Goal: Information Seeking & Learning: Find specific fact

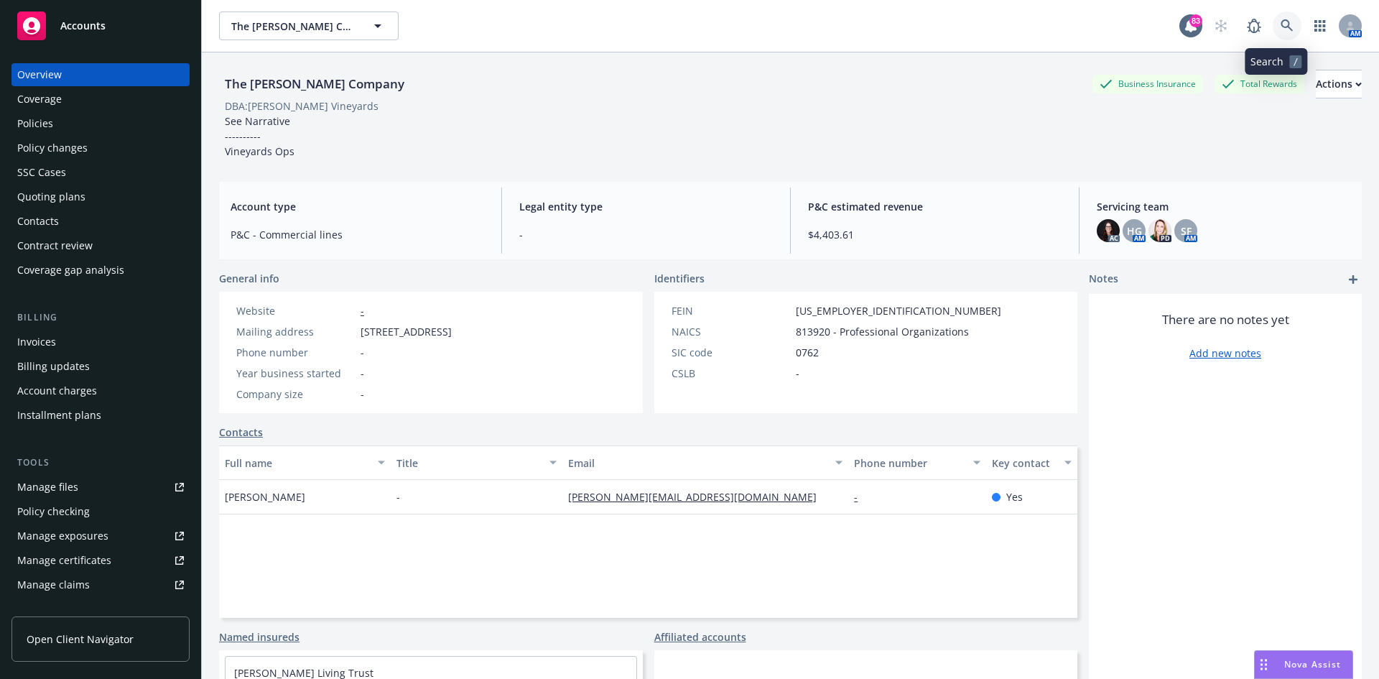
click at [1281, 24] on icon at bounding box center [1287, 25] width 13 height 13
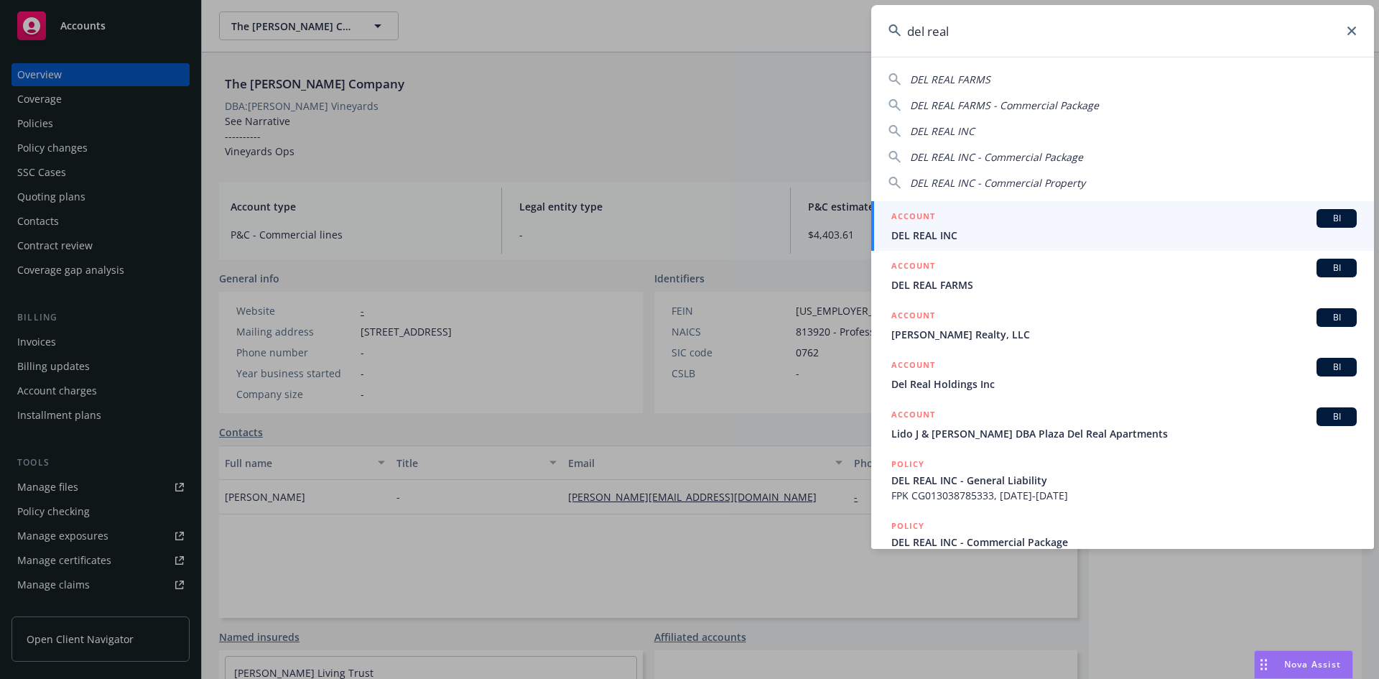
type input "del real"
click at [909, 216] on li "ACCOUNT BI DEL REAL INC" at bounding box center [1122, 226] width 503 height 50
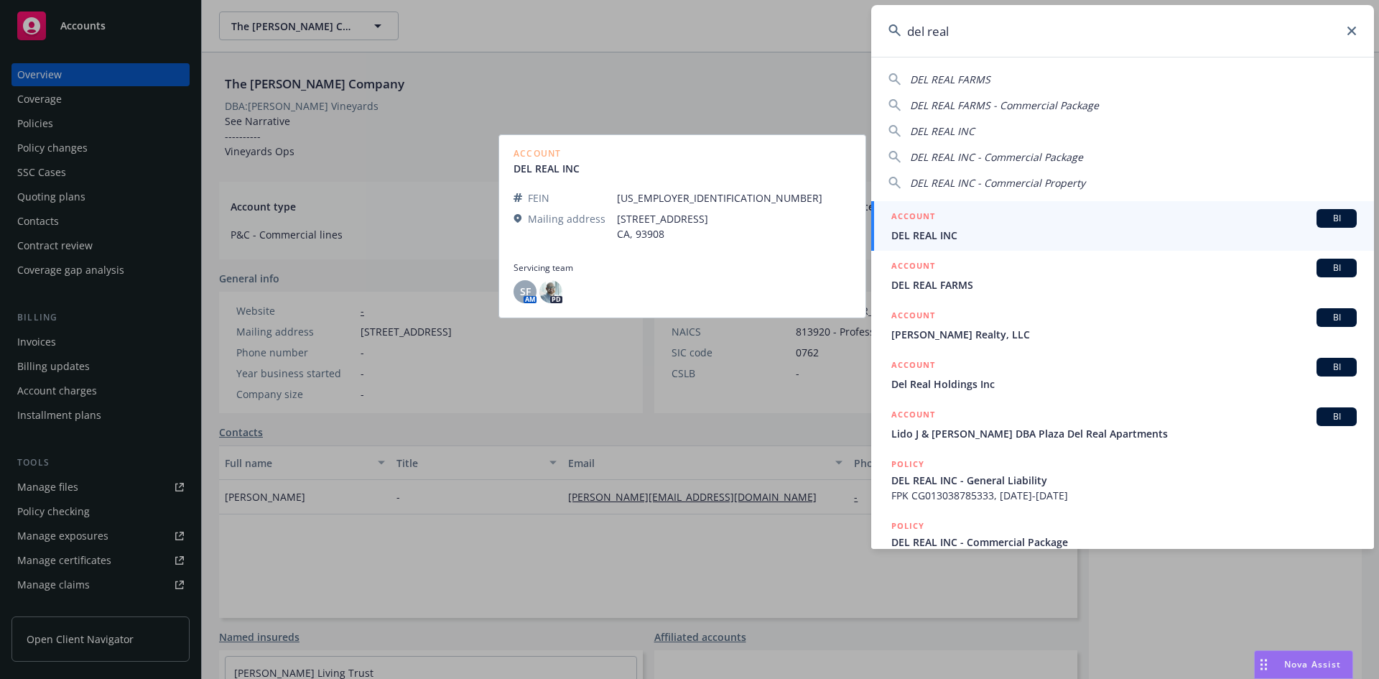
click at [911, 216] on h5 "ACCOUNT" at bounding box center [914, 217] width 44 height 17
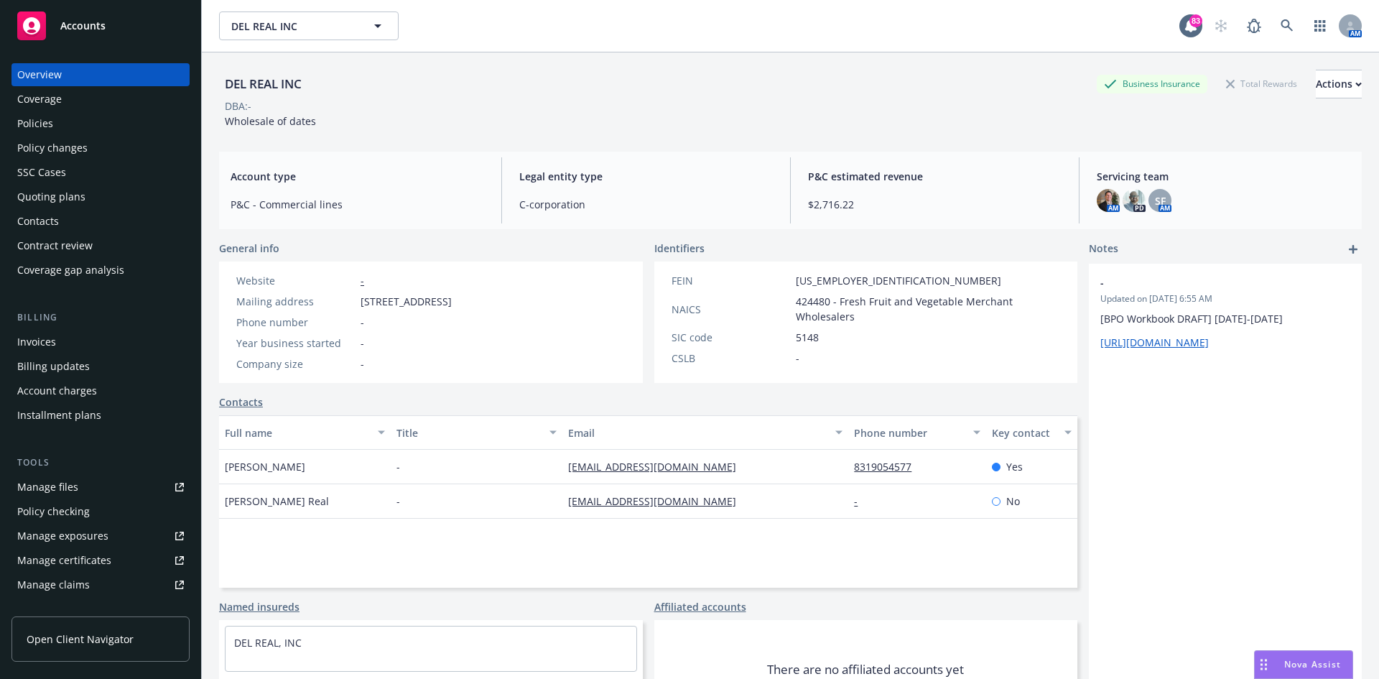
click at [139, 116] on div "Policies" at bounding box center [100, 123] width 167 height 23
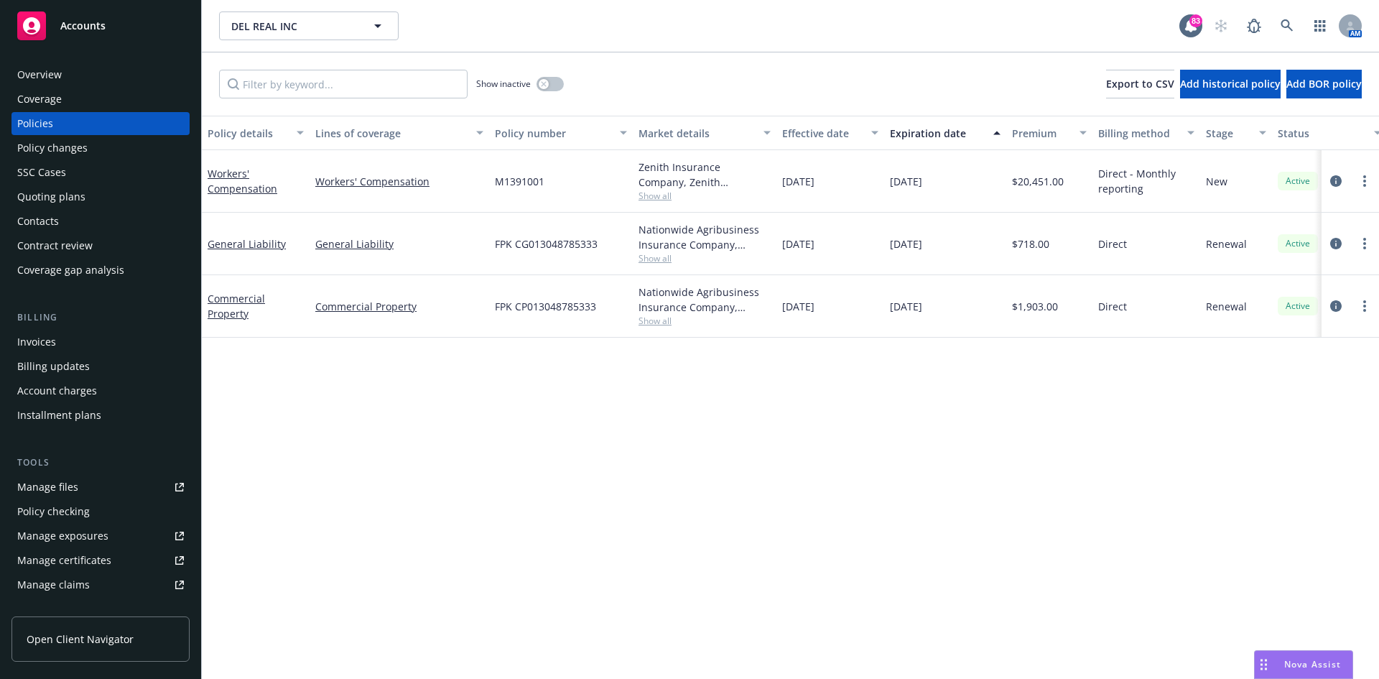
click at [86, 482] on link "Manage files" at bounding box center [100, 487] width 178 height 23
drag, startPoint x: 612, startPoint y: 242, endPoint x: 496, endPoint y: 240, distance: 116.4
click at [496, 240] on div "FPK CG013048785333" at bounding box center [561, 244] width 144 height 62
copy span "FPK CG013048785333"
click at [66, 482] on div "Manage files" at bounding box center [47, 487] width 61 height 23
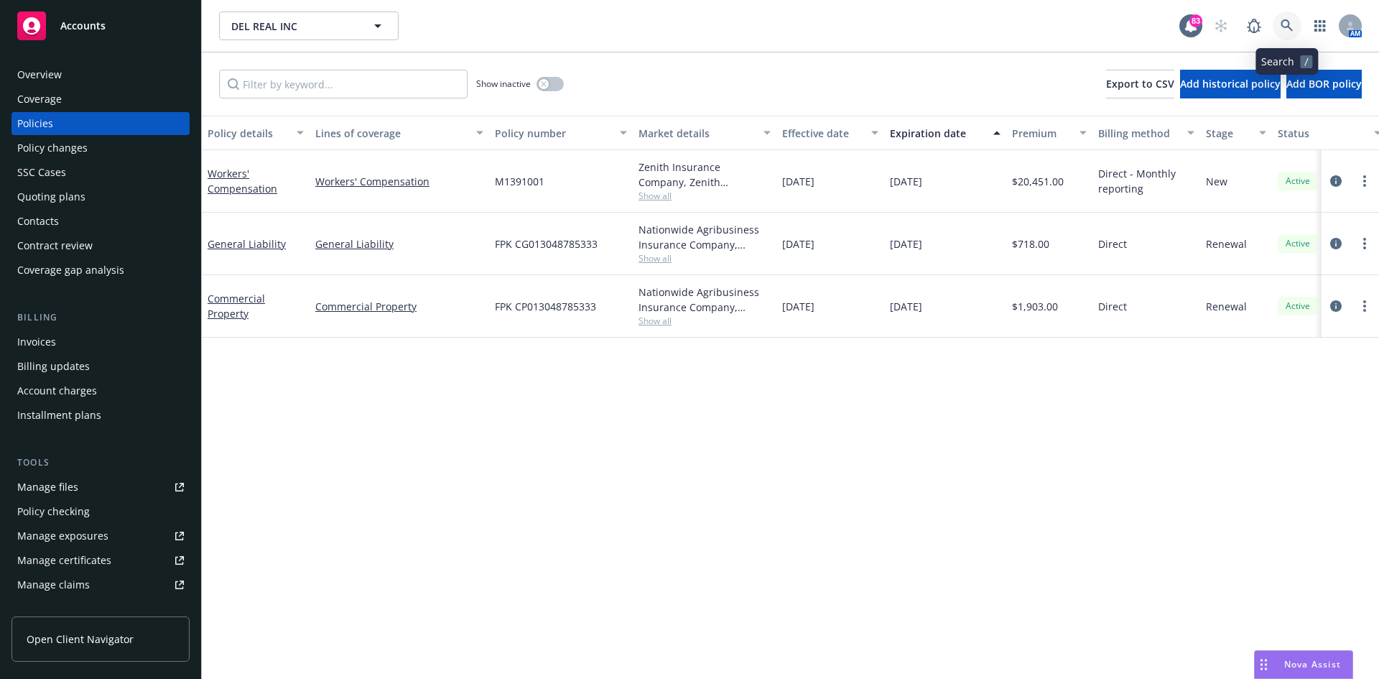
click at [1291, 20] on icon at bounding box center [1287, 25] width 13 height 13
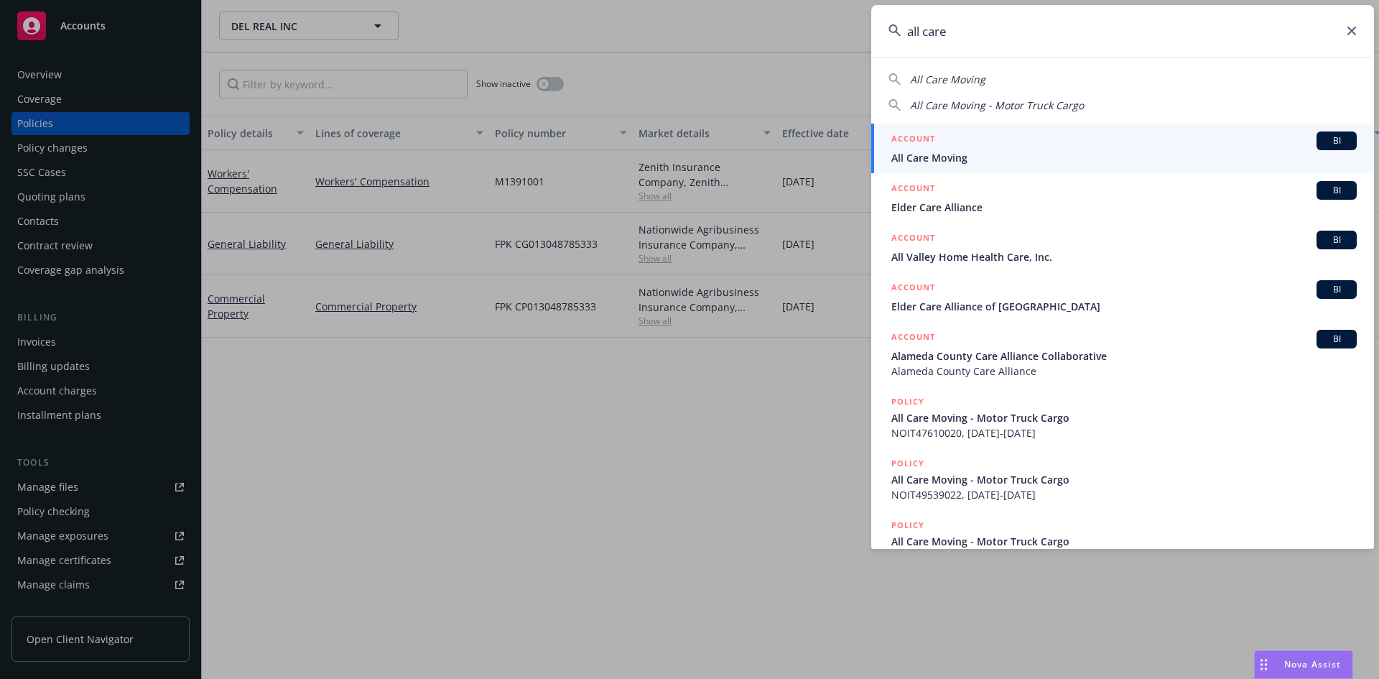
type input "all care"
click at [916, 139] on h5 "ACCOUNT" at bounding box center [914, 139] width 44 height 17
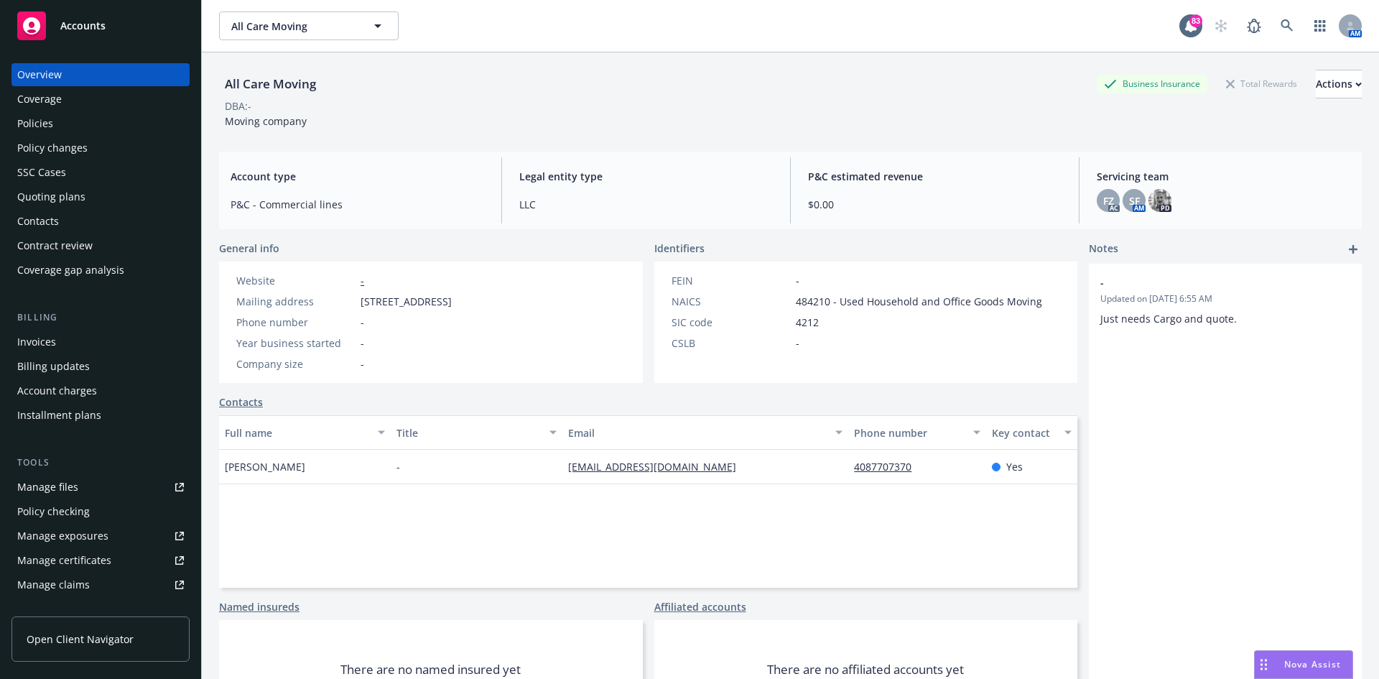
click at [79, 129] on div "Policies" at bounding box center [100, 123] width 167 height 23
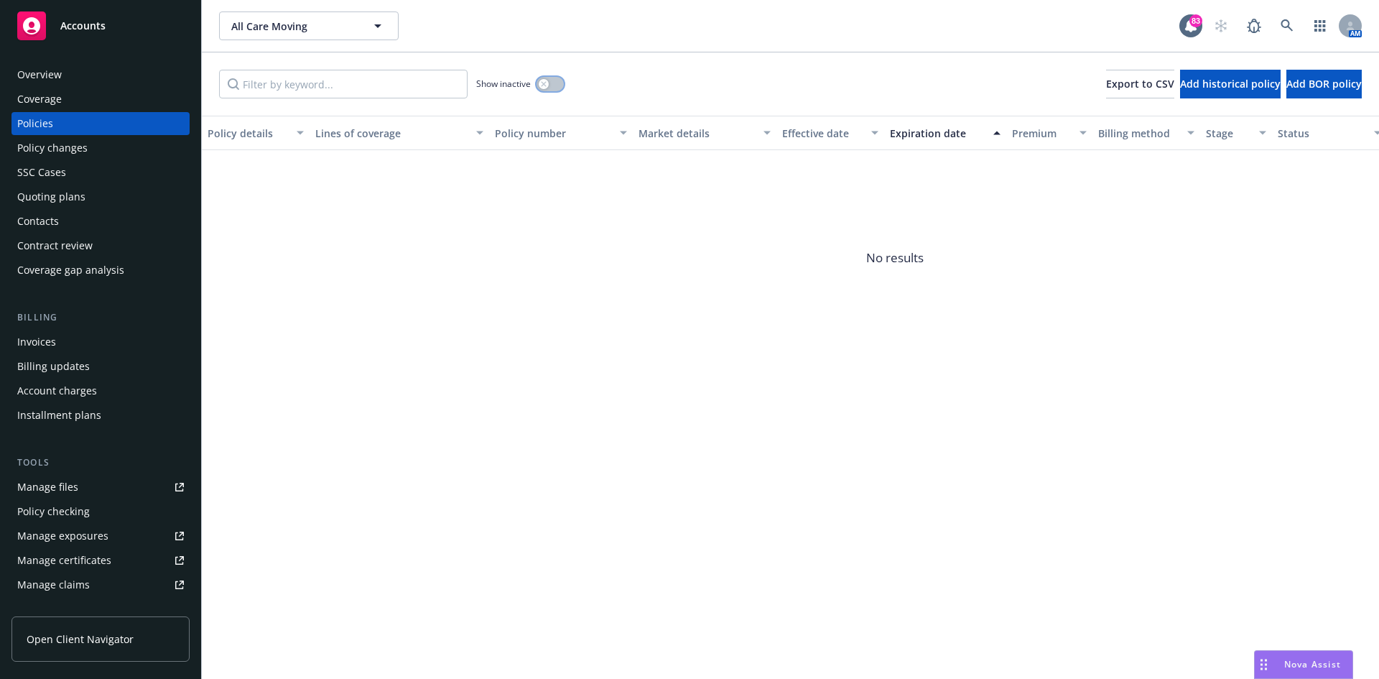
click at [543, 83] on icon "button" at bounding box center [543, 83] width 5 height 5
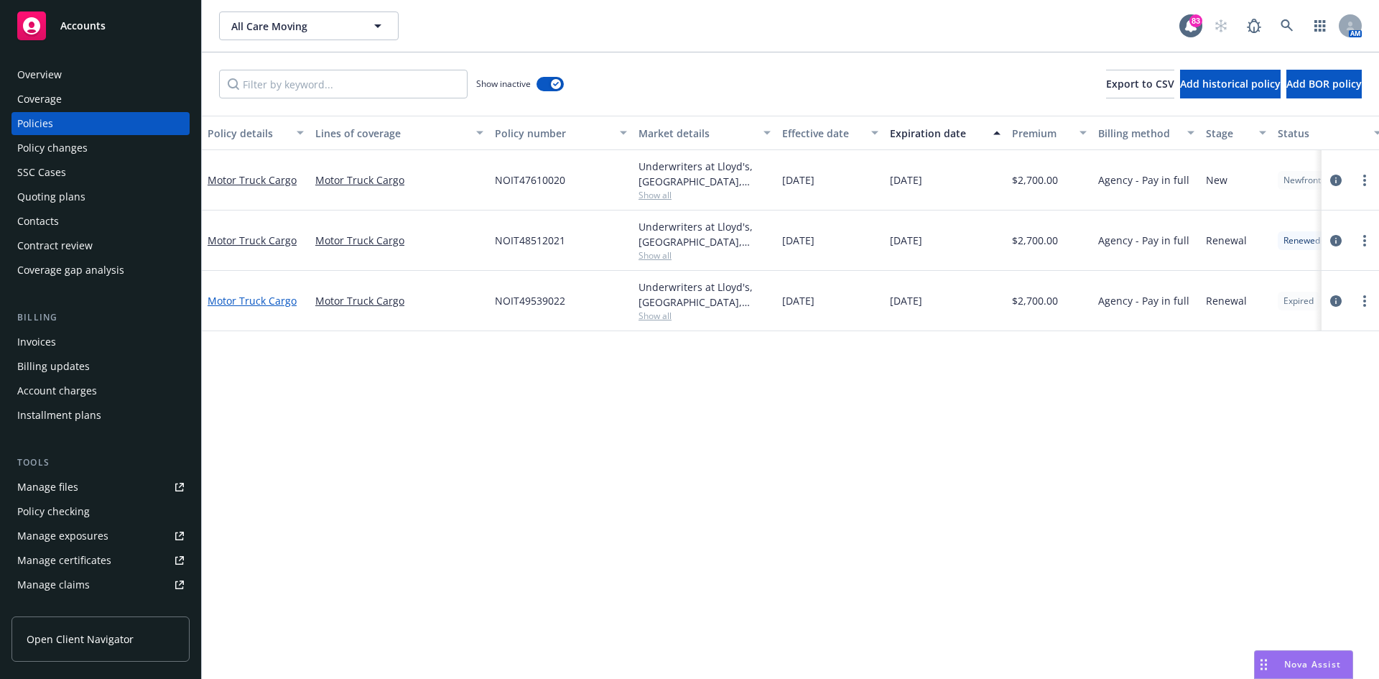
click at [256, 304] on link "Motor Truck Cargo" at bounding box center [252, 301] width 89 height 14
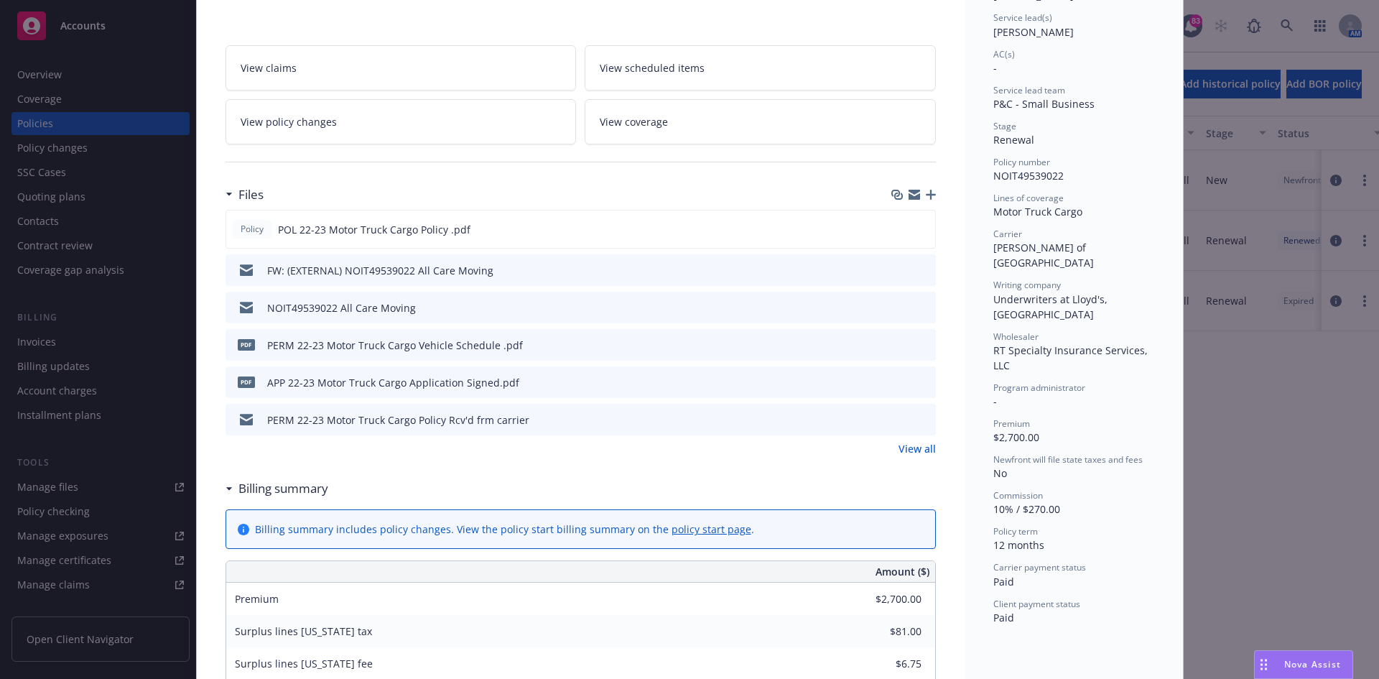
scroll to position [216, 0]
click at [916, 381] on icon "preview file" at bounding box center [922, 380] width 13 height 10
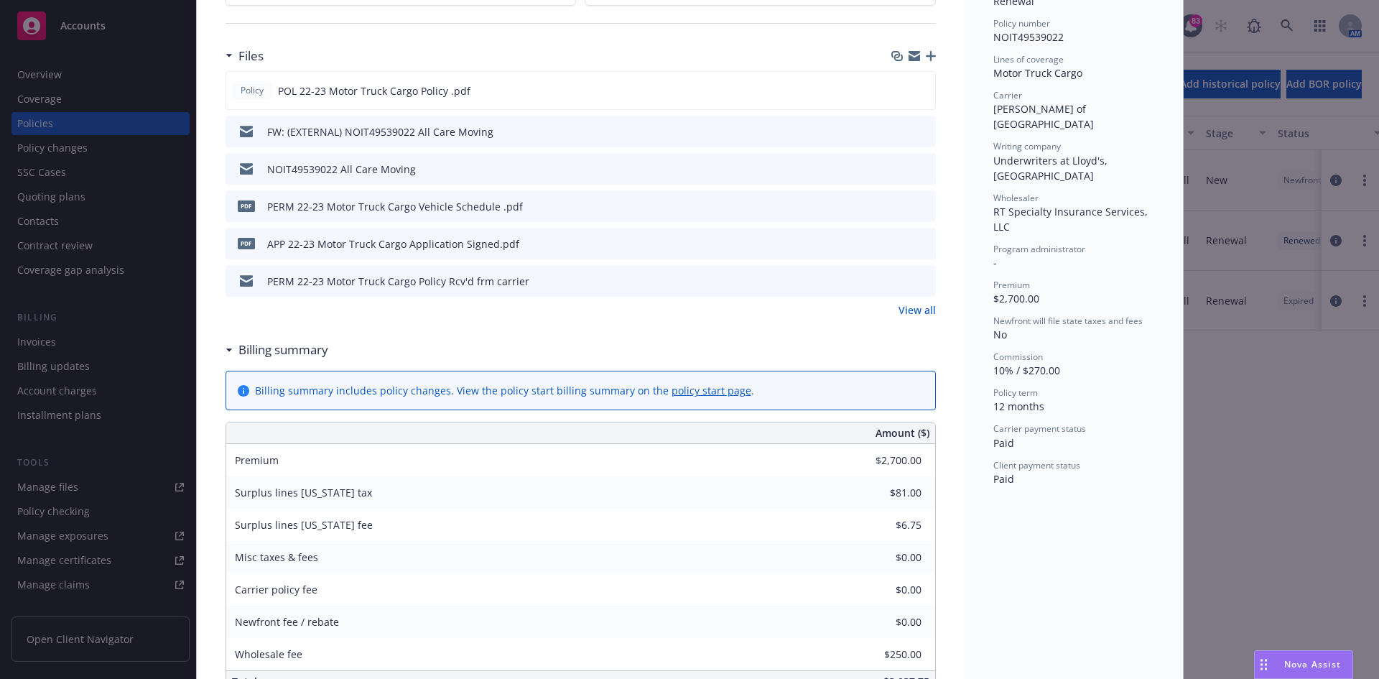
scroll to position [359, 0]
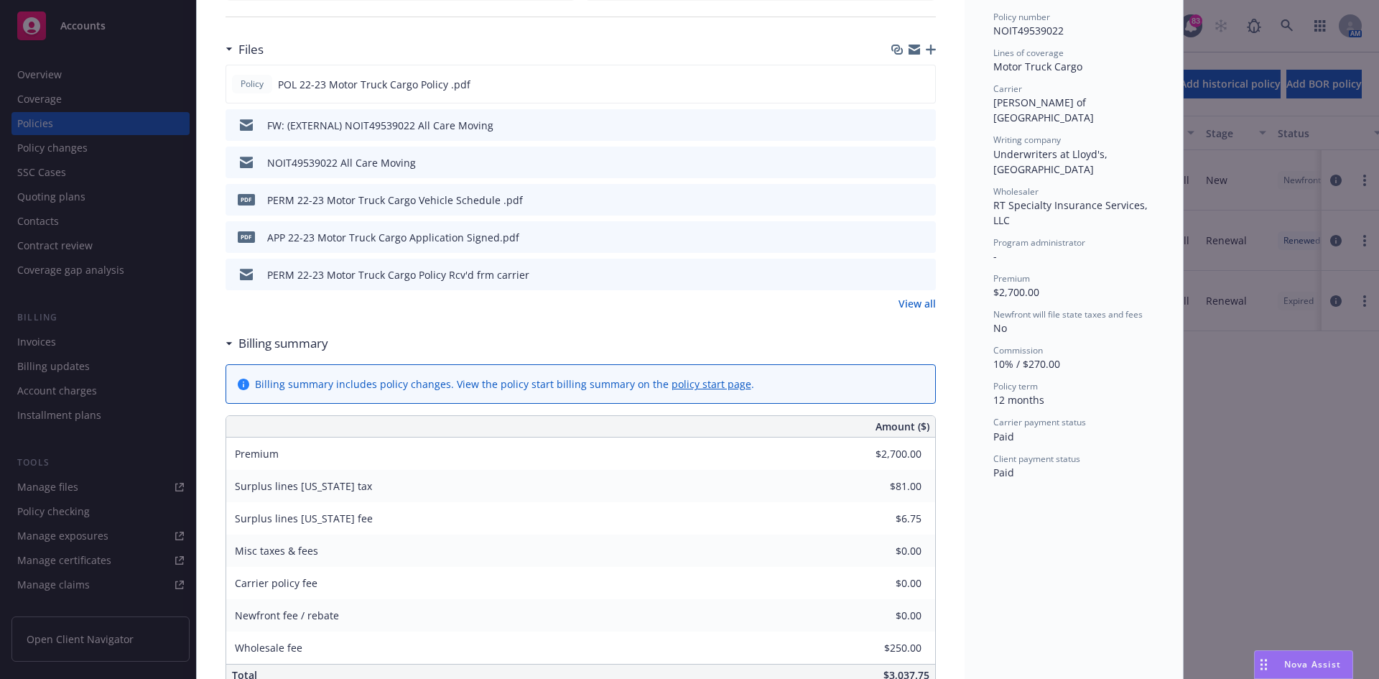
click at [899, 310] on link "View all" at bounding box center [917, 303] width 37 height 15
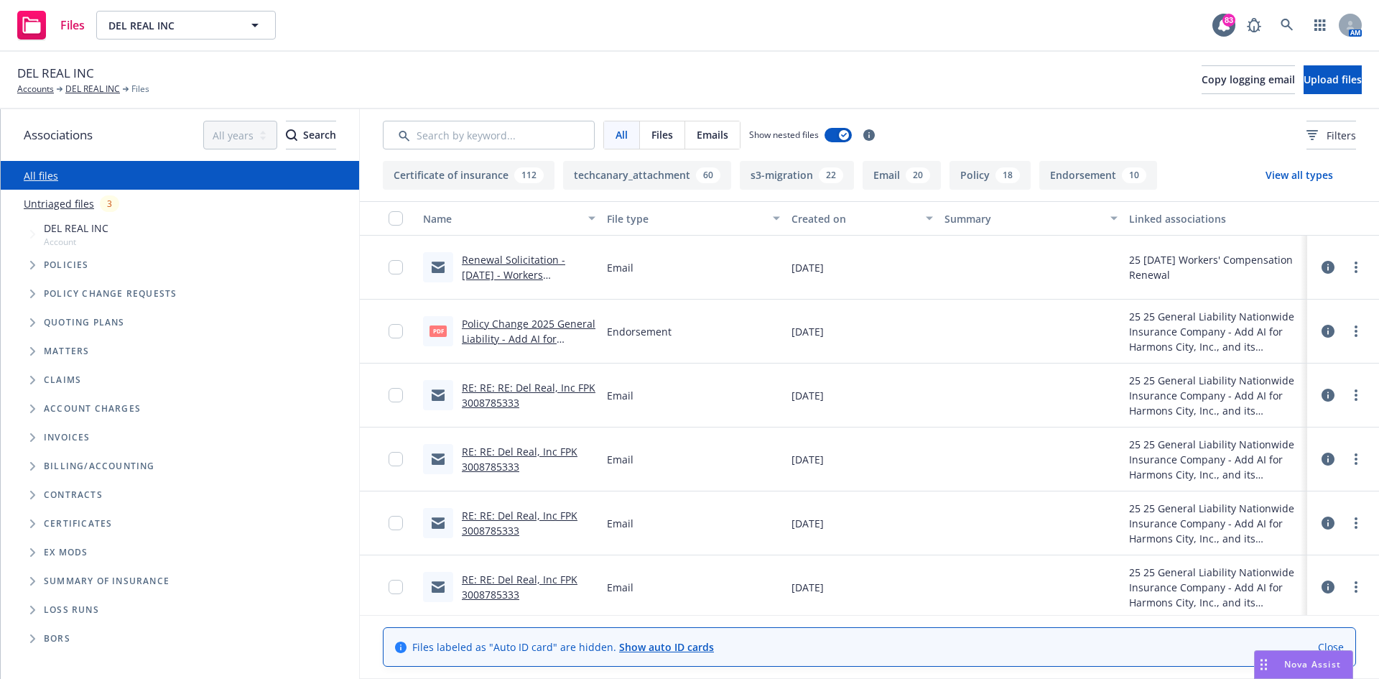
click at [517, 389] on link "RE: RE: RE: Del Real, Inc FPK 3008785333" at bounding box center [529, 395] width 134 height 29
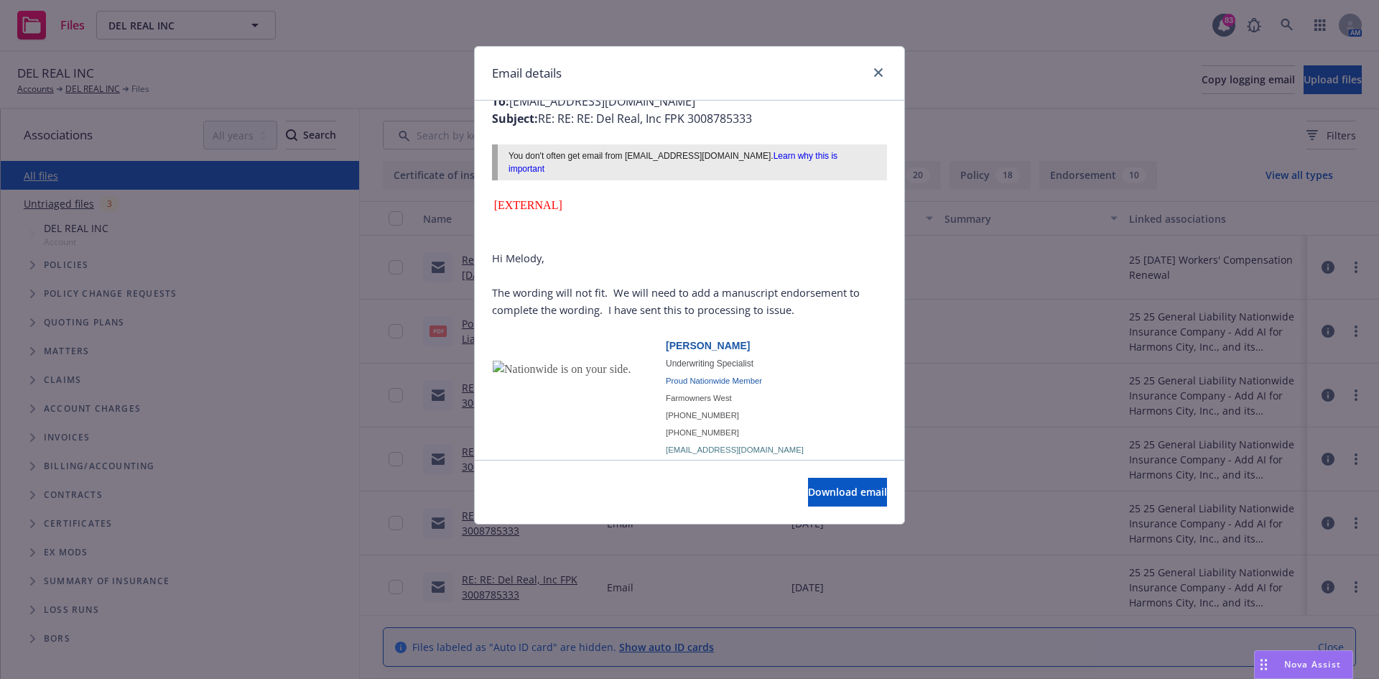
scroll to position [647, 0]
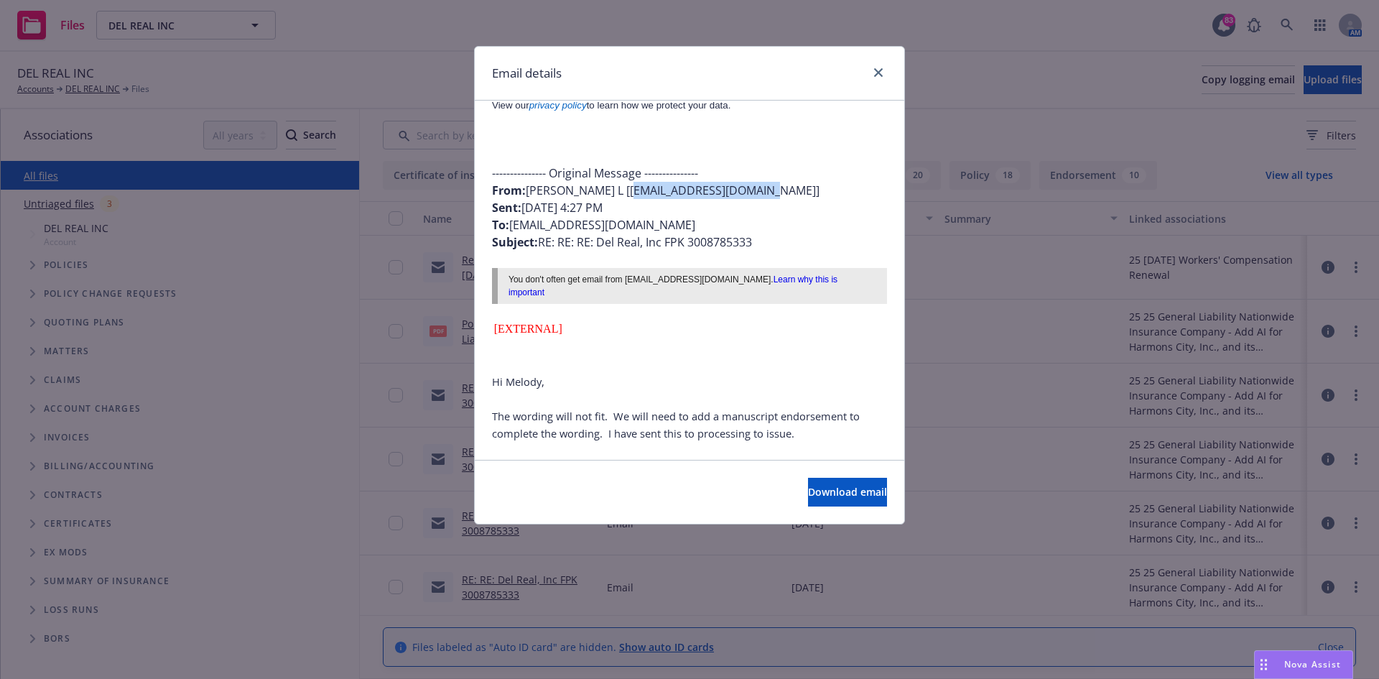
drag, startPoint x: 739, startPoint y: 195, endPoint x: 619, endPoint y: 194, distance: 120.0
copy div "platisa@nationwide.com"
click at [879, 74] on icon "close" at bounding box center [878, 72] width 9 height 9
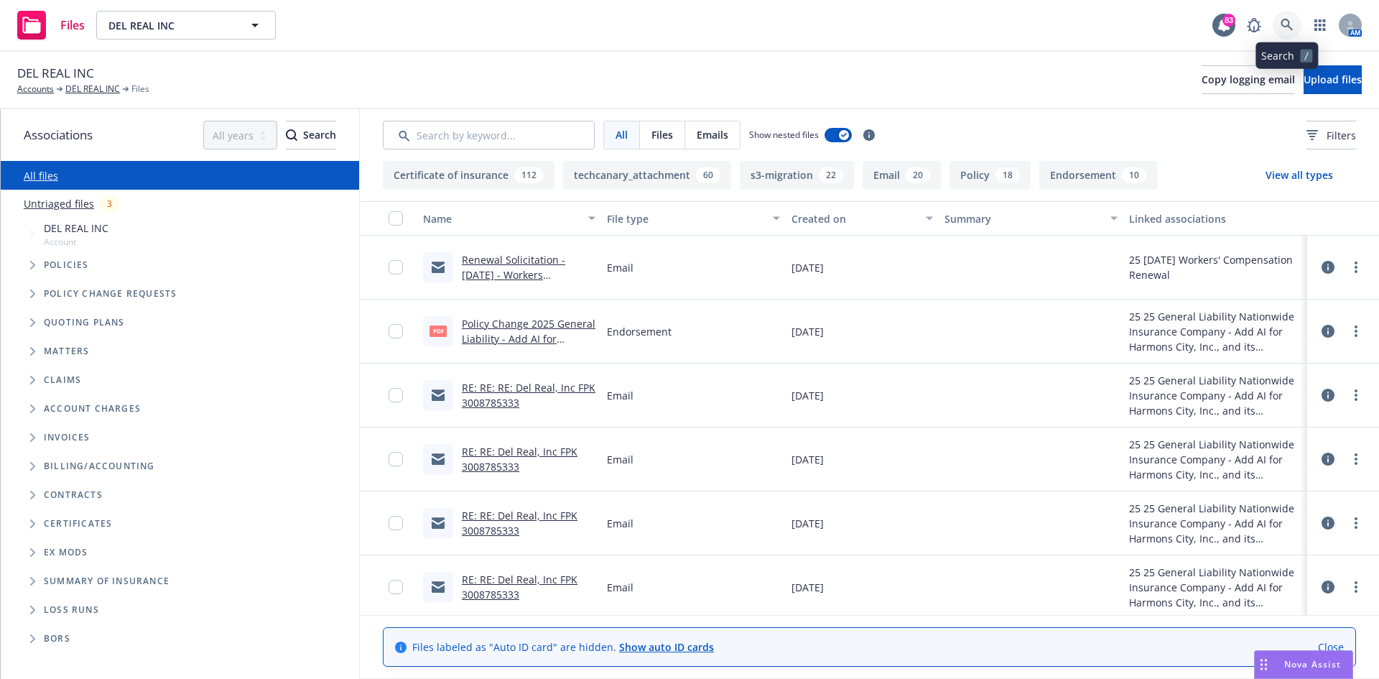
click at [1287, 24] on icon at bounding box center [1287, 25] width 13 height 13
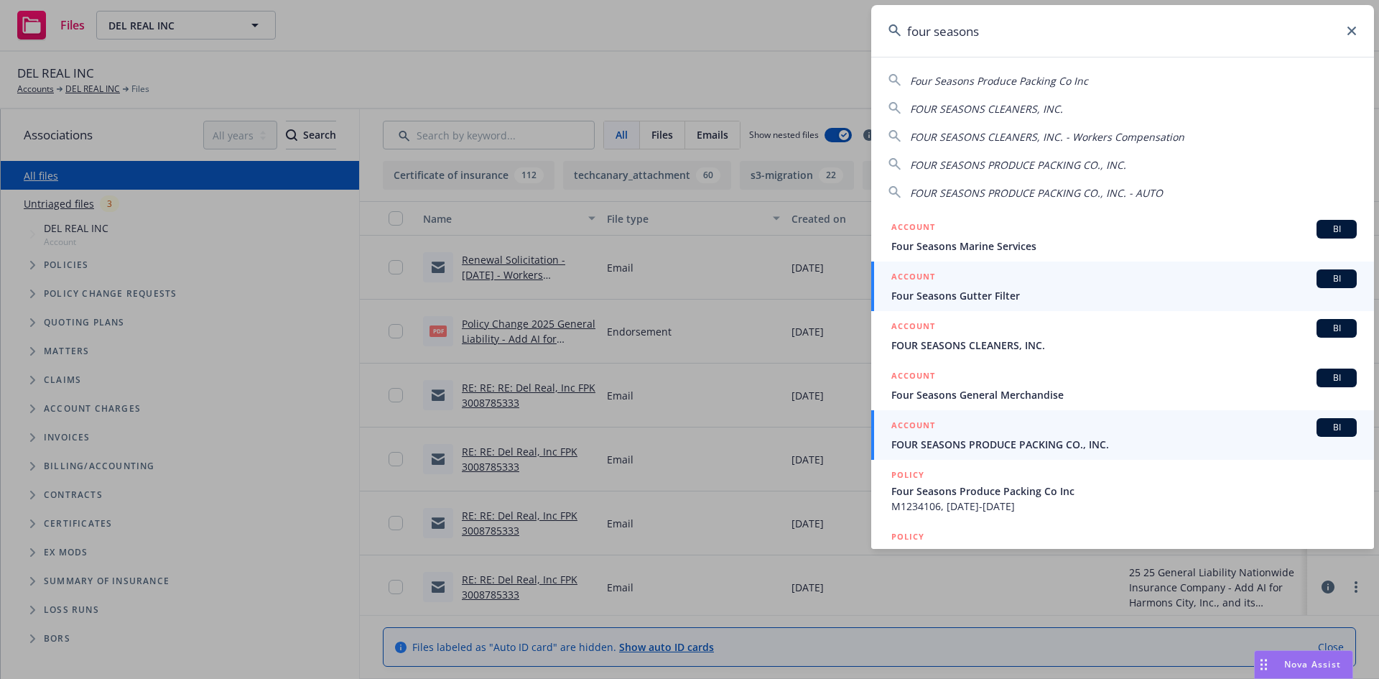
type input "four seasons"
click at [927, 422] on h5 "ACCOUNT" at bounding box center [914, 426] width 44 height 17
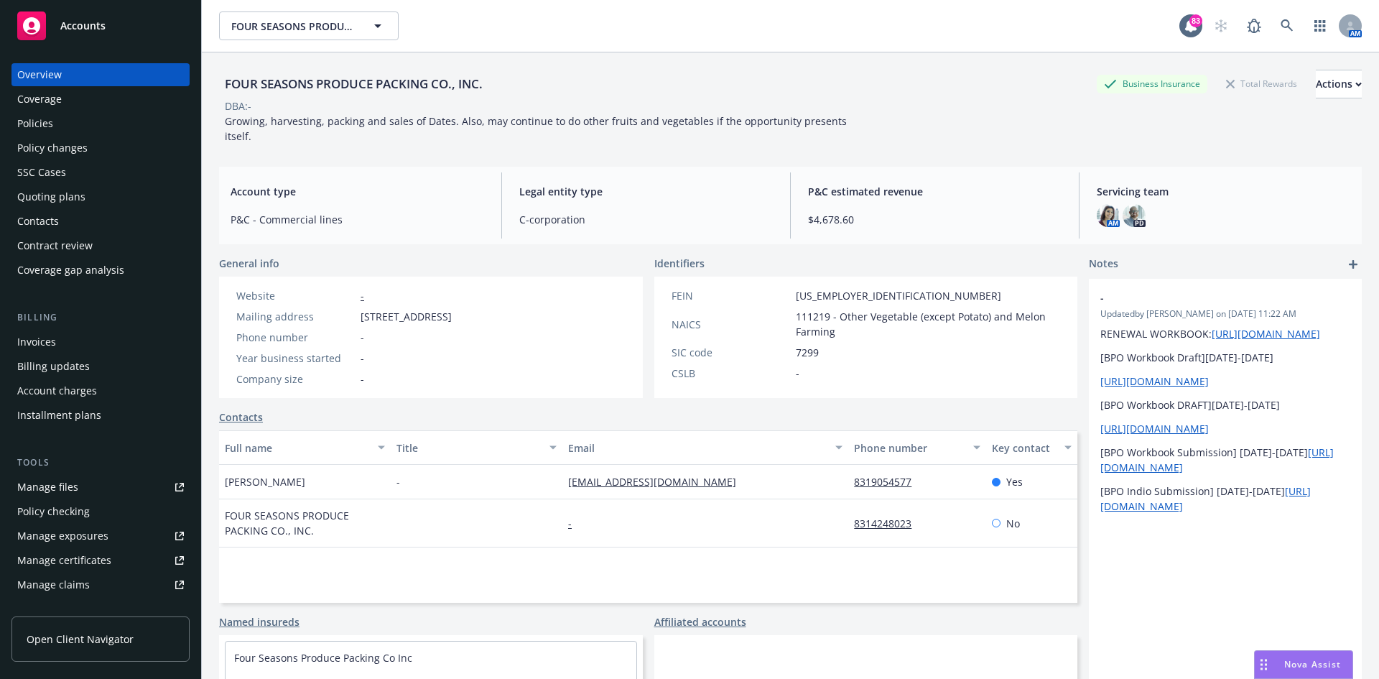
click at [49, 125] on div "Policies" at bounding box center [35, 123] width 36 height 23
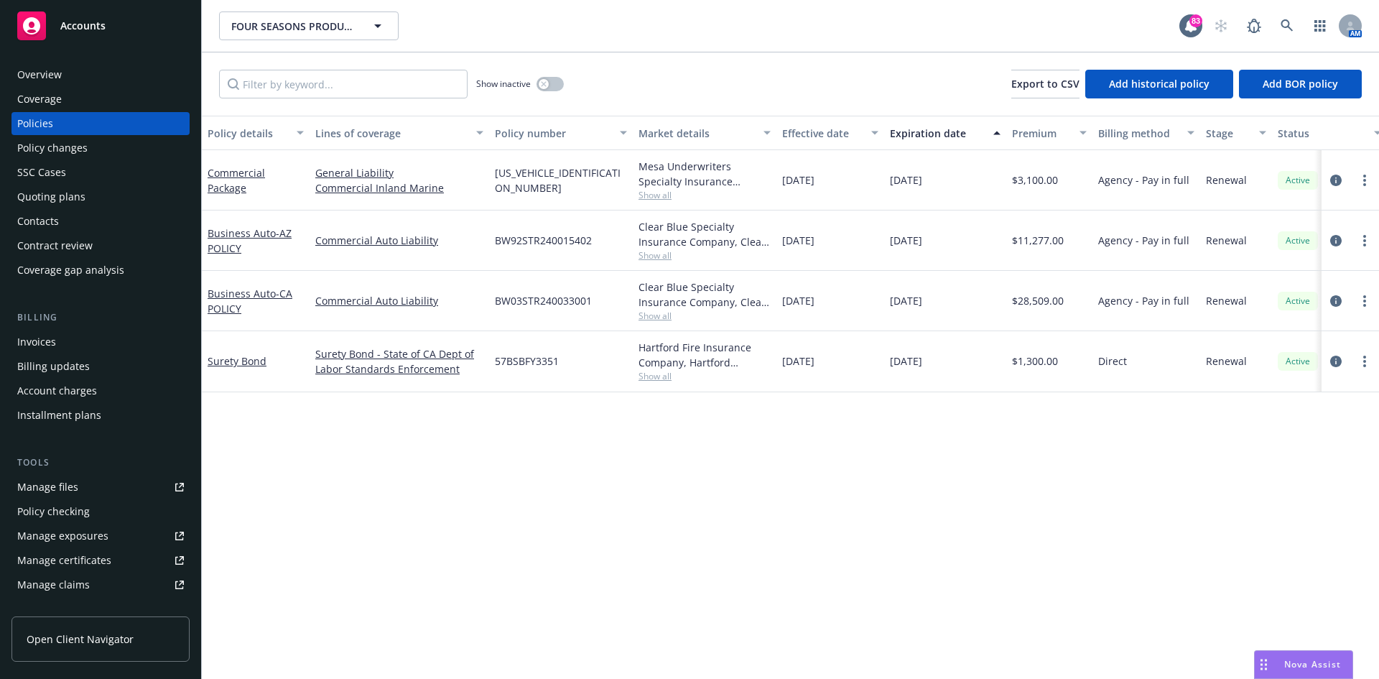
click at [651, 253] on span "Show all" at bounding box center [705, 255] width 132 height 12
click at [596, 218] on div "BW92STR240015402" at bounding box center [561, 240] width 144 height 60
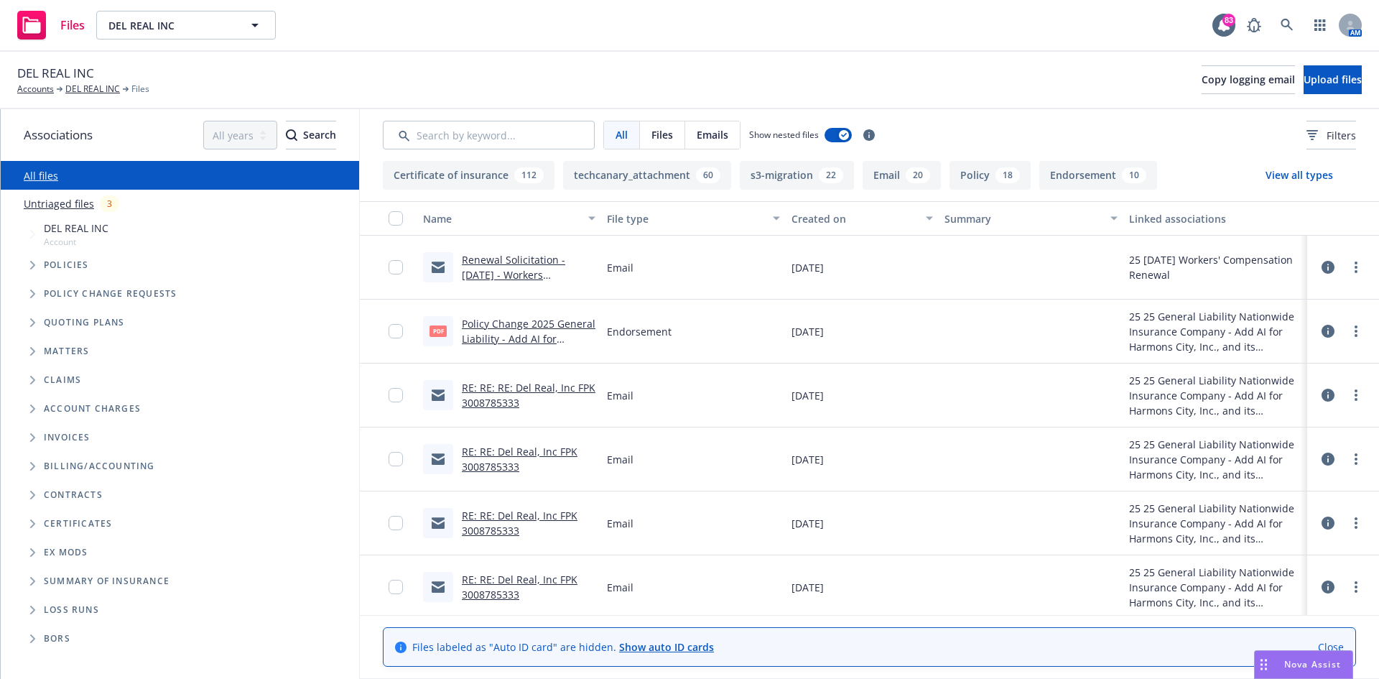
click at [531, 391] on link "RE: RE: RE: Del Real, Inc FPK 3008785333" at bounding box center [529, 395] width 134 height 29
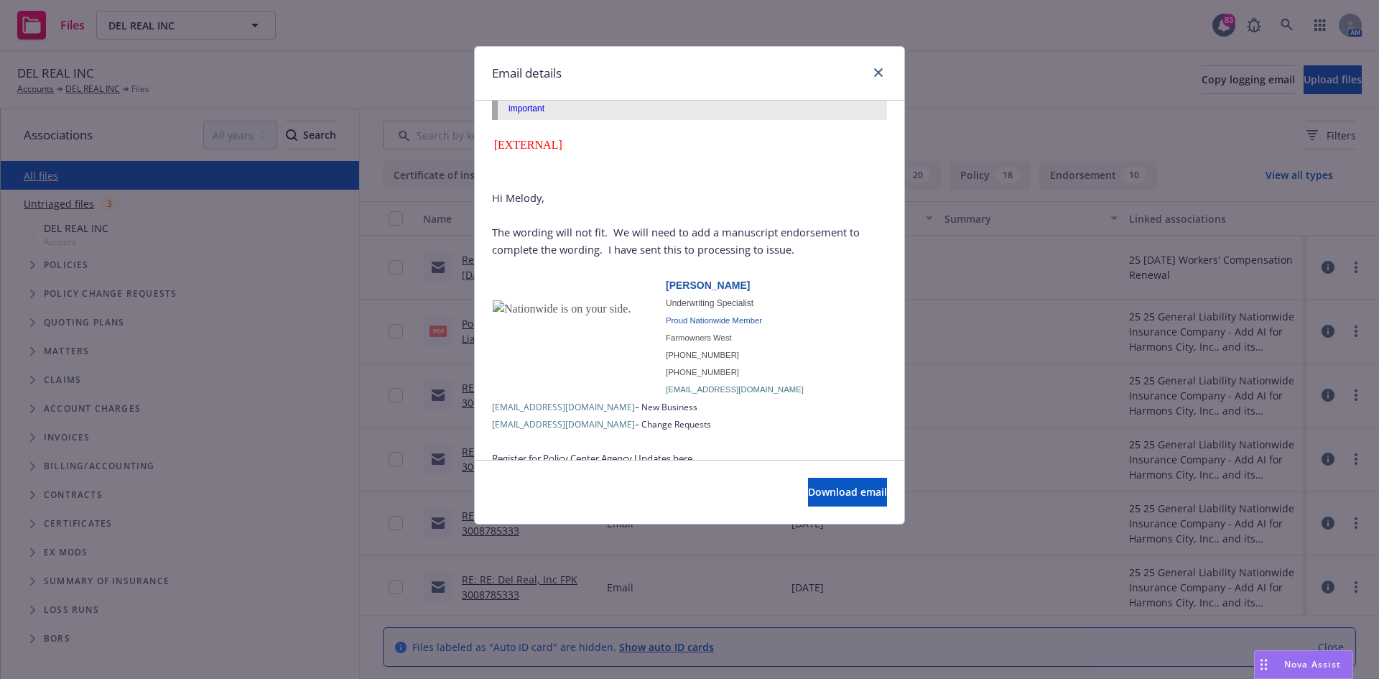
scroll to position [862, 0]
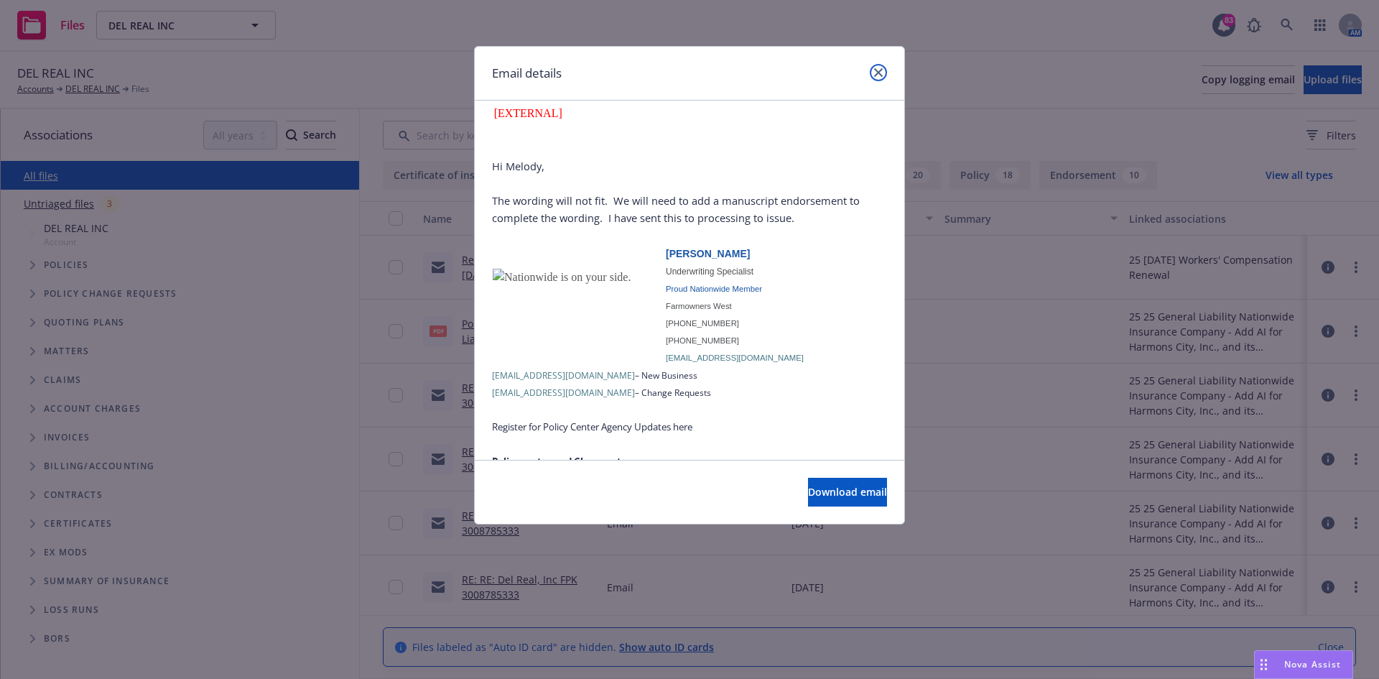
click at [876, 71] on icon "close" at bounding box center [878, 72] width 9 height 9
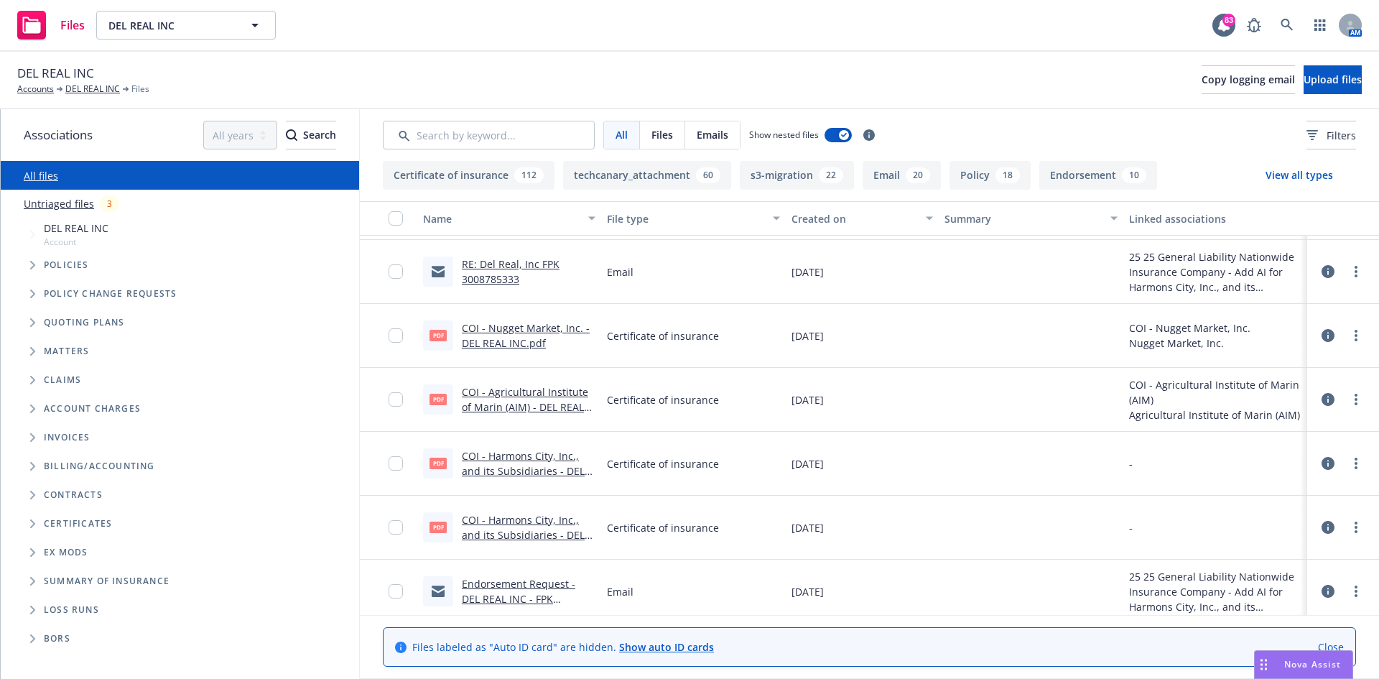
scroll to position [718, 0]
